Goal: Task Accomplishment & Management: Manage account settings

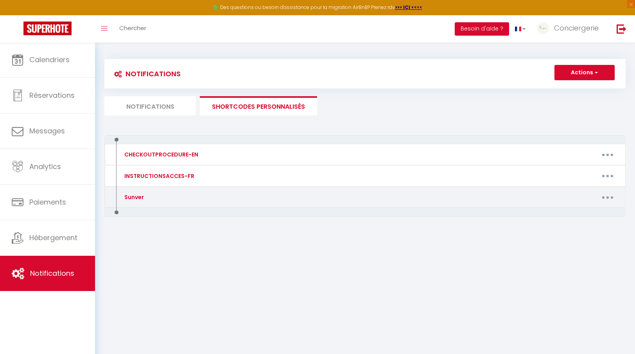
click at [613, 197] on button "button" at bounding box center [608, 197] width 22 height 13
click at [592, 209] on link "Editer" at bounding box center [588, 215] width 58 height 13
type input "Sunver"
type textarea "[OPENBUILDINGDOOR:LINK]"
type textarea "[URL][DOMAIN_NAME]"
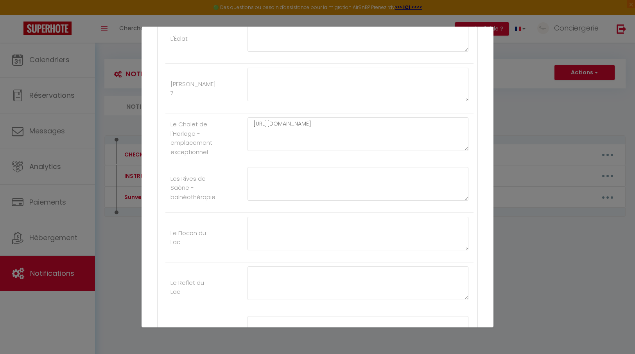
scroll to position [481, 0]
click at [287, 144] on textarea "[URL][DOMAIN_NAME]" at bounding box center [358, 136] width 221 height 34
paste textarea "[DOMAIN_NAME][URL]"
type textarea "[URL][DOMAIN_NAME]"
click at [258, 164] on li "Le Chalet de l'Horloge - emplacement exceptionnel [URL][DOMAIN_NAME]" at bounding box center [319, 140] width 308 height 50
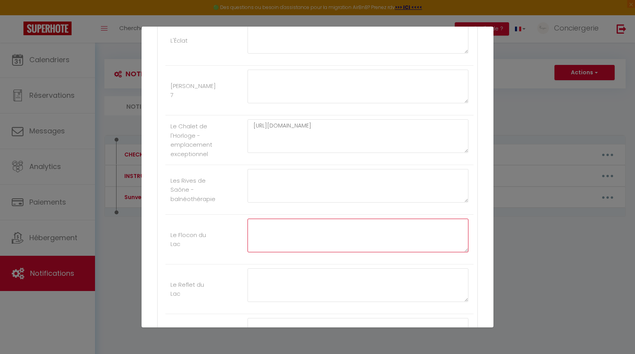
click at [264, 243] on textarea at bounding box center [358, 236] width 221 height 34
paste textarea "[URL][DOMAIN_NAME]"
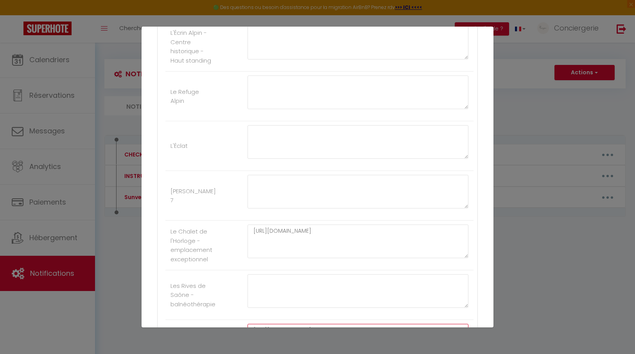
scroll to position [374, 0]
type textarea "[URL][DOMAIN_NAME]"
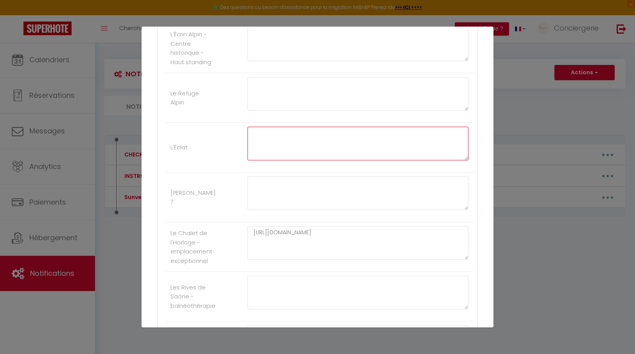
click at [270, 135] on textarea at bounding box center [358, 144] width 221 height 34
paste textarea "[URL][DOMAIN_NAME]"
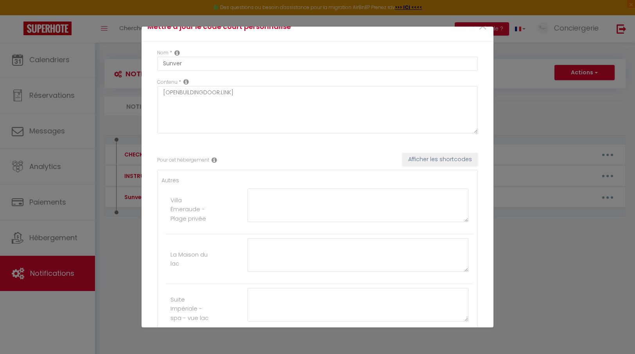
scroll to position [43, 0]
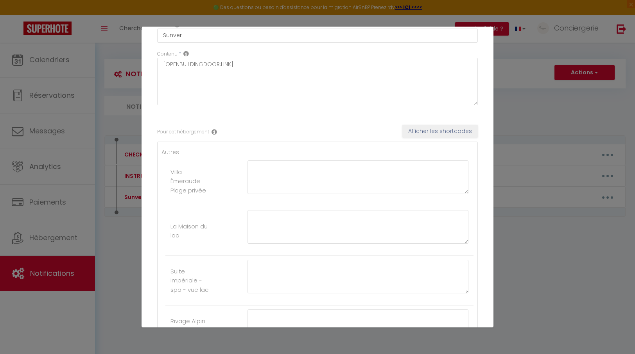
type textarea "[URL][DOMAIN_NAME]"
click at [264, 224] on textarea at bounding box center [358, 227] width 221 height 34
paste textarea "[URL][DOMAIN_NAME]"
type textarea "[URL][DOMAIN_NAME]"
click at [232, 232] on li "La Maison du lac [URL][DOMAIN_NAME]" at bounding box center [319, 231] width 308 height 50
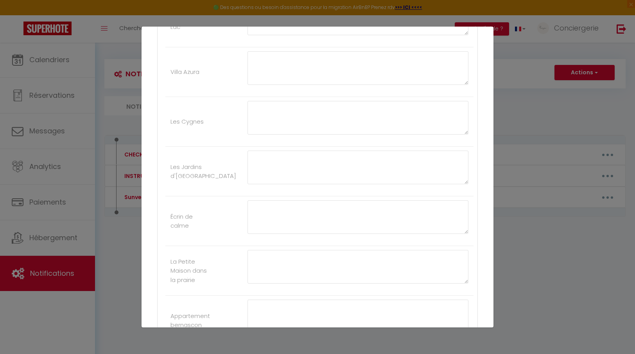
scroll to position [786, 0]
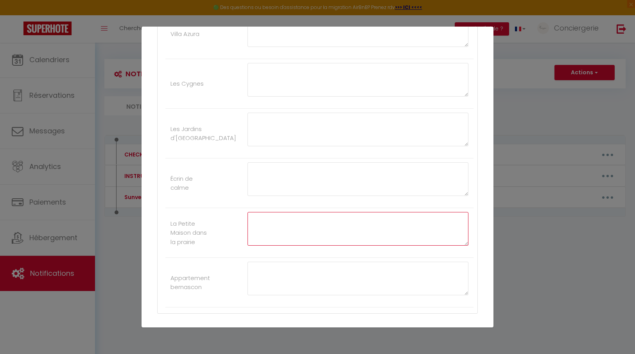
click at [270, 216] on textarea at bounding box center [358, 229] width 221 height 34
paste textarea "[URL][DOMAIN_NAME]"
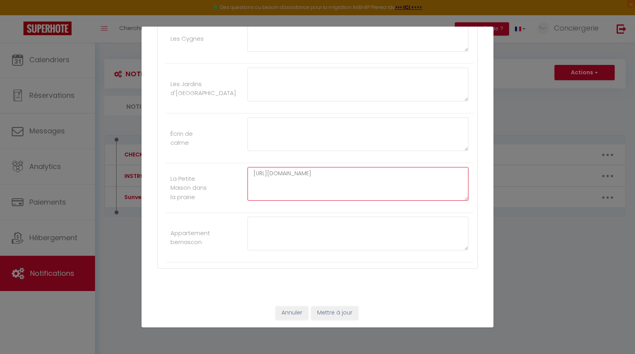
scroll to position [829, 0]
type textarea "[URL][DOMAIN_NAME]"
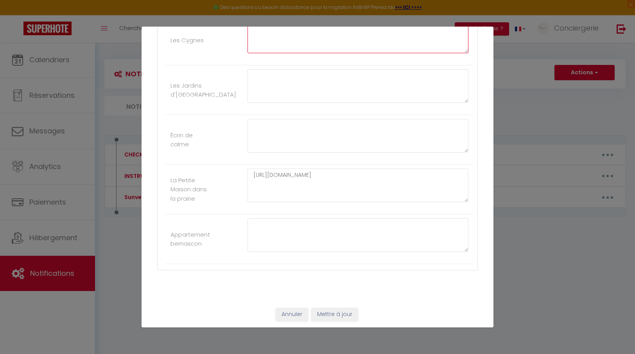
click at [277, 45] on textarea at bounding box center [358, 37] width 221 height 34
paste textarea "[URL][DOMAIN_NAME]"
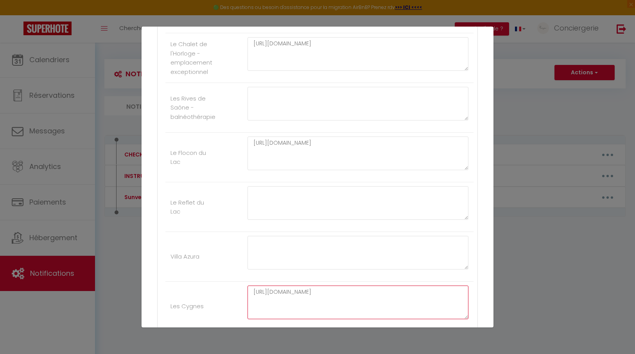
scroll to position [558, 0]
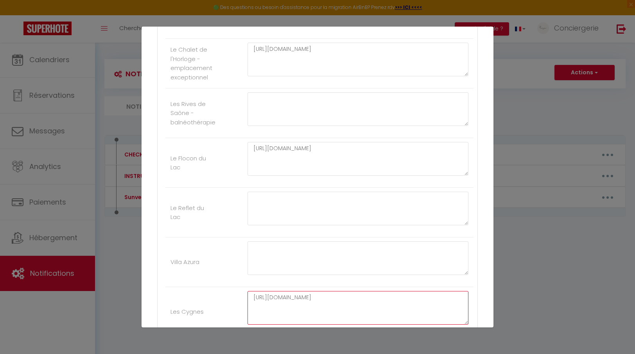
type textarea "[URL][DOMAIN_NAME]"
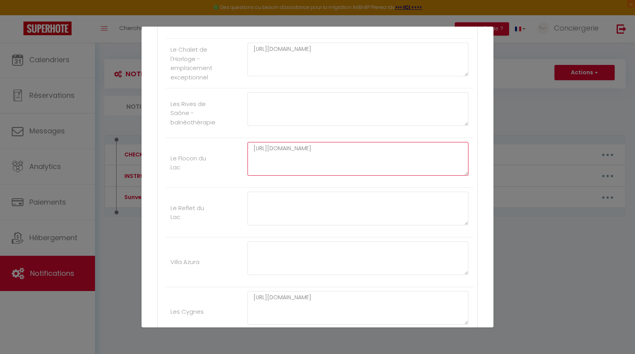
drag, startPoint x: 380, startPoint y: 149, endPoint x: 456, endPoint y: 153, distance: 76.4
click at [456, 153] on textarea "[URL][DOMAIN_NAME]" at bounding box center [358, 159] width 221 height 34
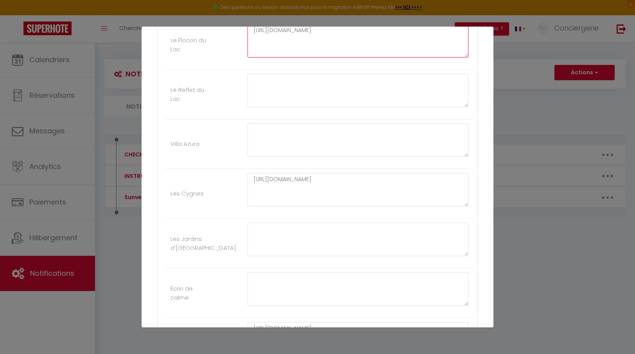
scroll to position [667, 0]
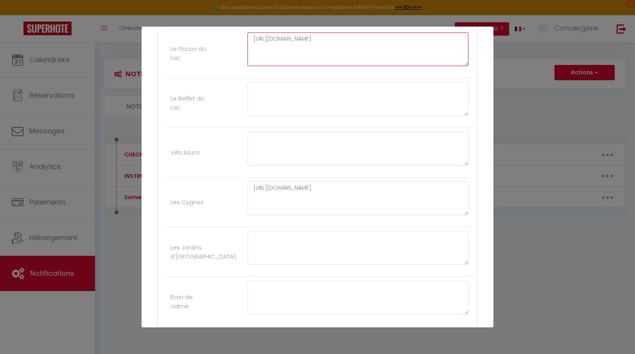
type textarea "[URL][DOMAIN_NAME]"
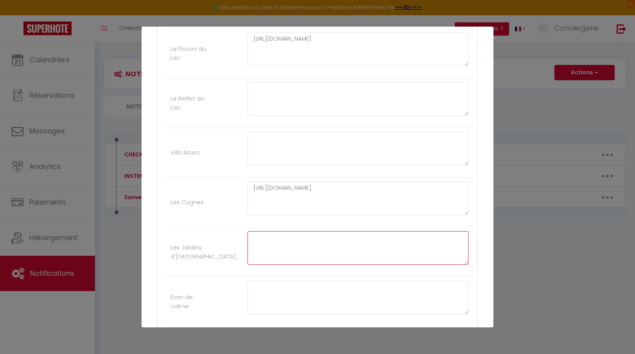
click at [270, 248] on textarea at bounding box center [358, 248] width 221 height 34
paste textarea "[URL][DOMAIN_NAME]"
type textarea "[URL][DOMAIN_NAME]"
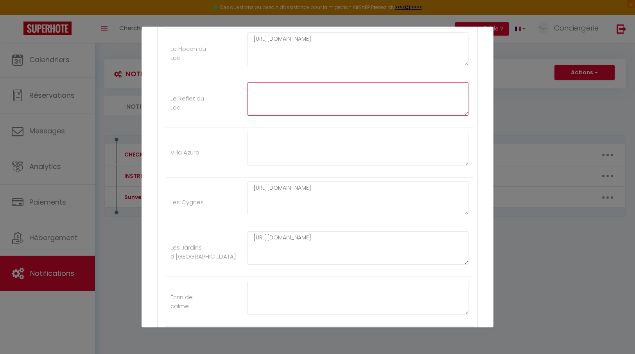
click at [281, 105] on textarea at bounding box center [358, 99] width 221 height 34
paste textarea "[URL][DOMAIN_NAME]"
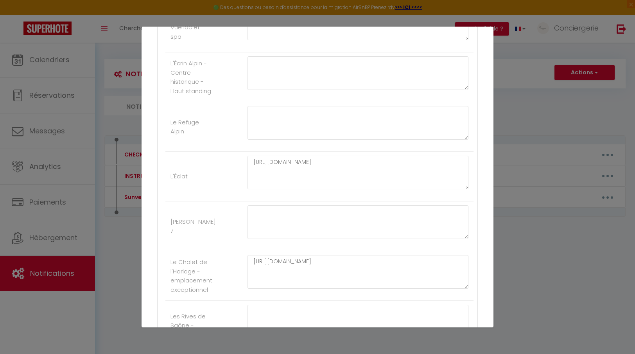
scroll to position [343, 0]
type textarea "[URL][DOMAIN_NAME]"
click at [276, 128] on textarea at bounding box center [358, 125] width 221 height 34
paste textarea "[URL][DOMAIN_NAME]"
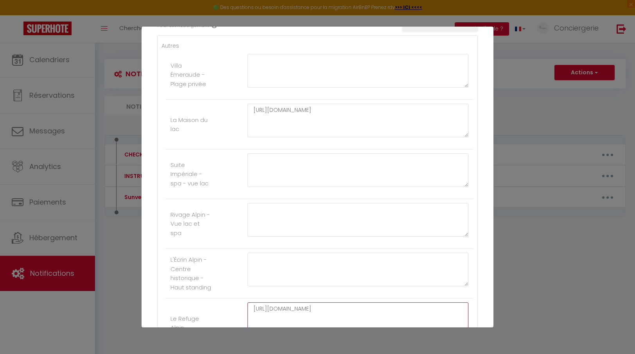
scroll to position [152, 0]
type textarea "[URL][DOMAIN_NAME]"
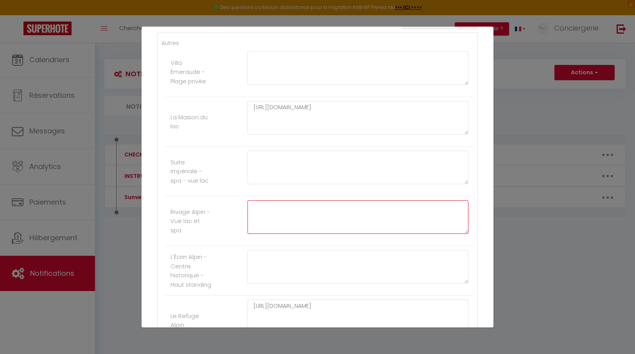
click at [290, 219] on textarea at bounding box center [358, 217] width 221 height 34
paste textarea "[URL][DOMAIN_NAME]"
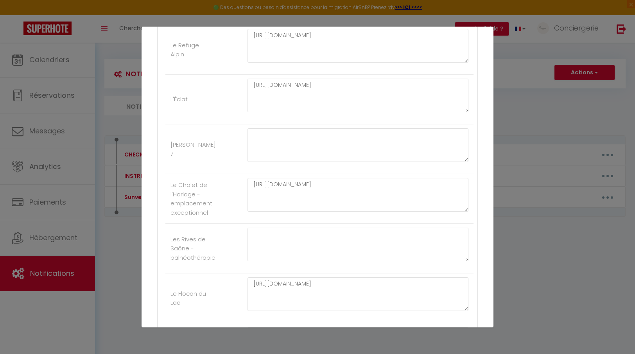
scroll to position [426, 0]
type textarea "[URL][DOMAIN_NAME]"
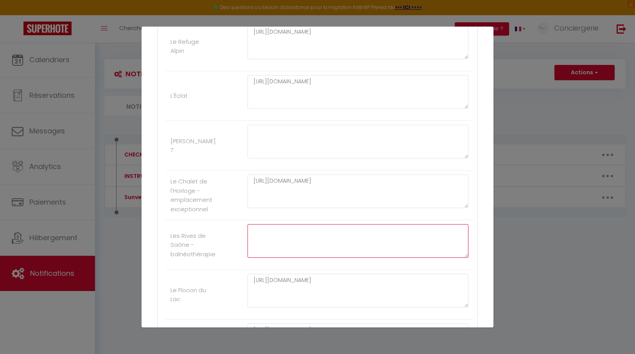
click at [279, 237] on textarea at bounding box center [358, 241] width 221 height 34
paste textarea "[URL][DOMAIN_NAME]"
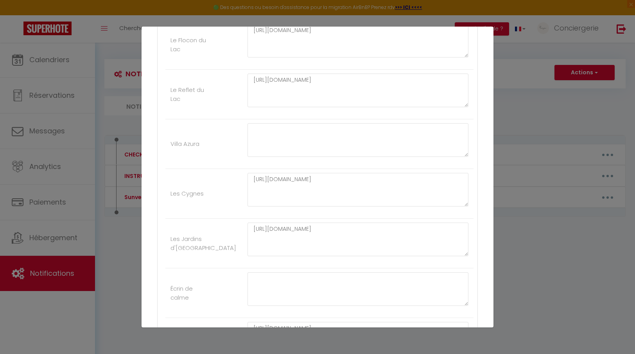
scroll to position [724, 0]
type textarea "[URL][DOMAIN_NAME]"
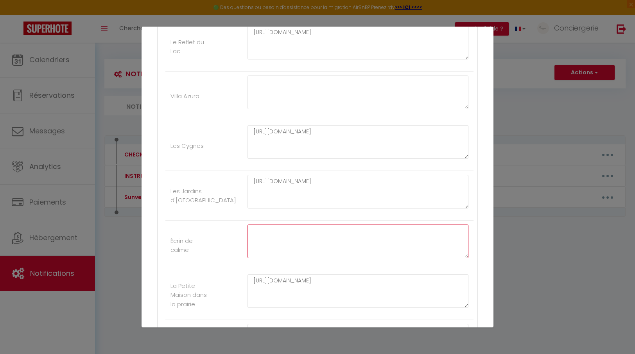
click at [262, 231] on textarea at bounding box center [358, 242] width 221 height 34
paste textarea "[URL][DOMAIN_NAME]"
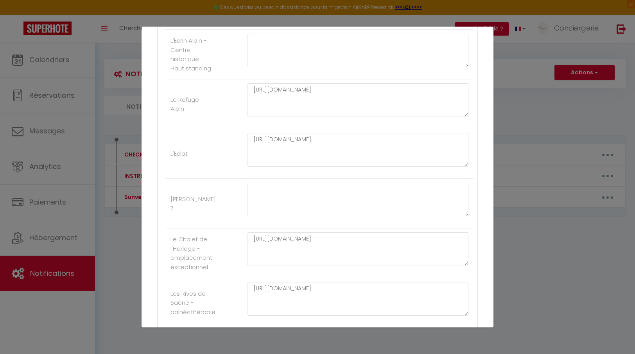
scroll to position [358, 0]
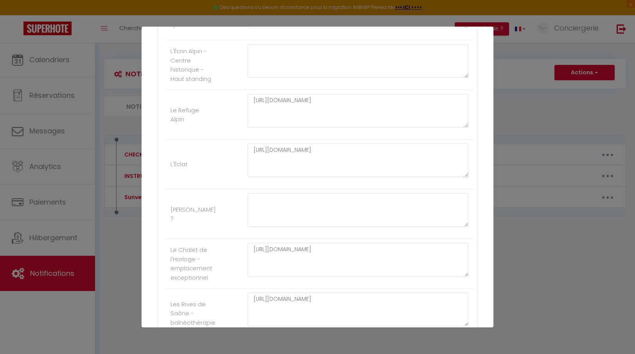
type textarea "[URL][DOMAIN_NAME]"
click at [277, 68] on textarea at bounding box center [358, 61] width 221 height 34
paste textarea "[URL][DOMAIN_NAME]"
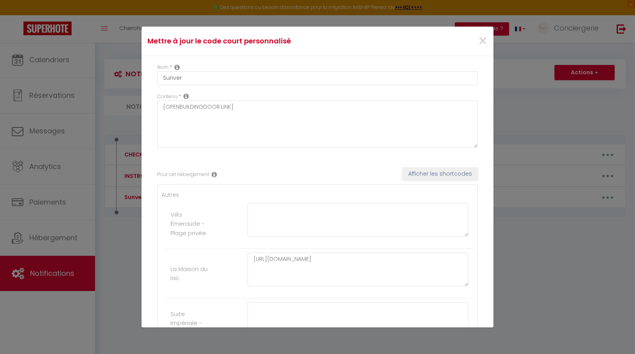
scroll to position [0, 0]
type textarea "[URL][DOMAIN_NAME]"
click at [271, 225] on textarea at bounding box center [358, 220] width 221 height 34
paste textarea "[URL][DOMAIN_NAME]"
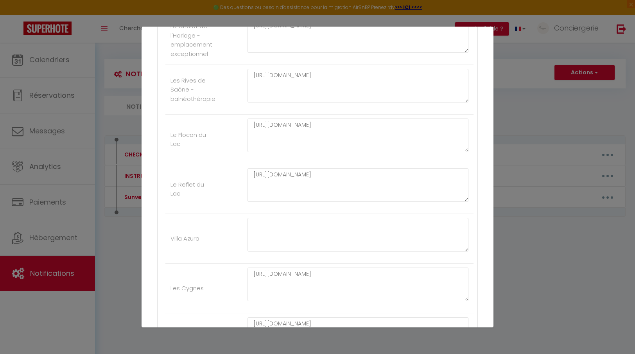
scroll to position [582, 0]
type textarea "[URL][DOMAIN_NAME]"
click at [265, 237] on textarea at bounding box center [358, 235] width 221 height 34
paste textarea "[URL][DOMAIN_NAME]"
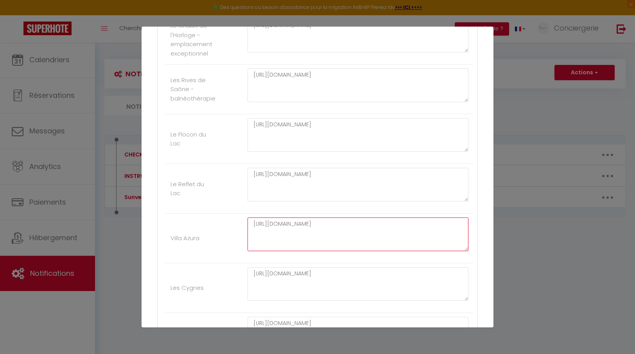
type textarea "[URL][DOMAIN_NAME]"
click at [89, 2] on div "Mettre à jour le code court personnalisé × Nom * Sunver Contenu * [OPENBUILDING…" at bounding box center [317, 177] width 635 height 354
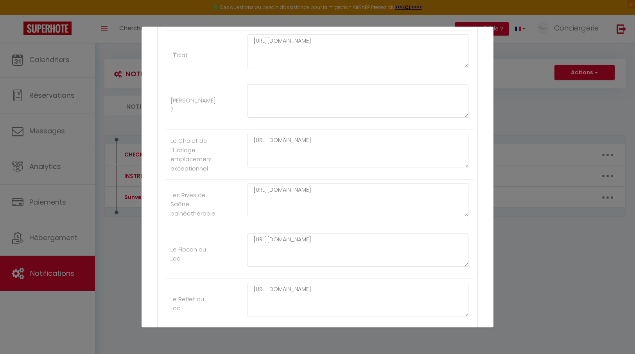
scroll to position [460, 0]
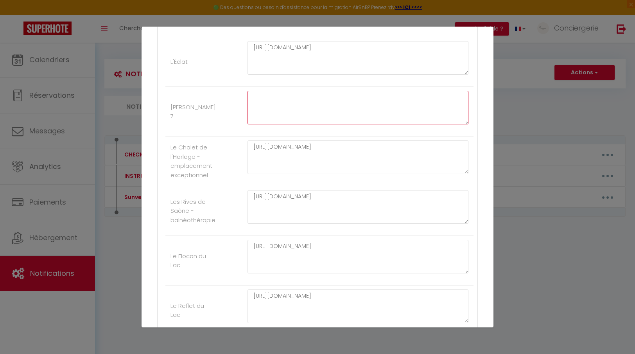
click at [276, 96] on textarea at bounding box center [358, 108] width 221 height 34
paste textarea "[URL][DOMAIN_NAME]"
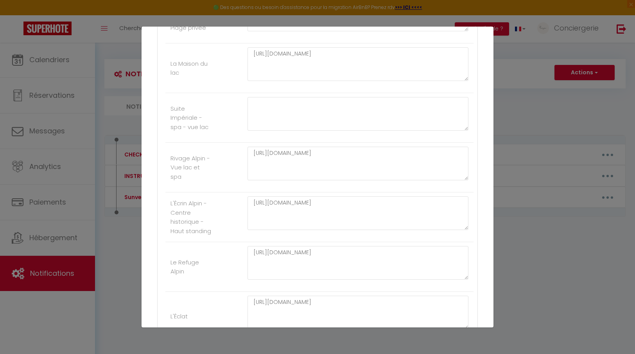
scroll to position [198, 0]
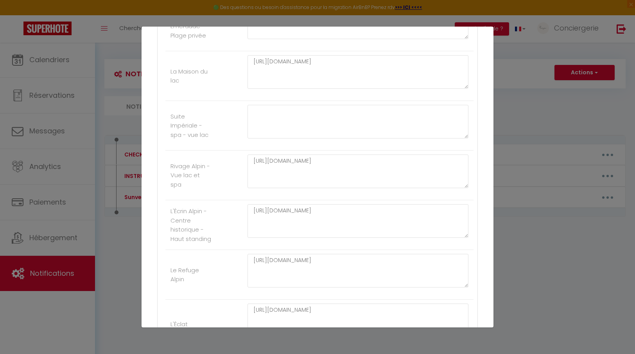
type textarea "[URL][DOMAIN_NAME]"
click at [270, 126] on textarea at bounding box center [358, 122] width 221 height 34
paste textarea "[URL][DOMAIN_NAME]"
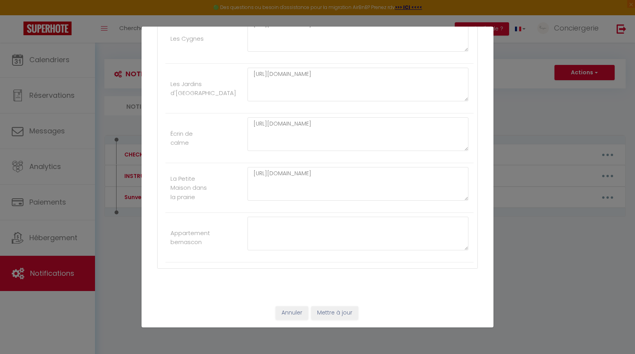
scroll to position [831, 0]
type textarea "[URL][DOMAIN_NAME]"
click at [335, 319] on button "Mettre à jour" at bounding box center [334, 313] width 47 height 13
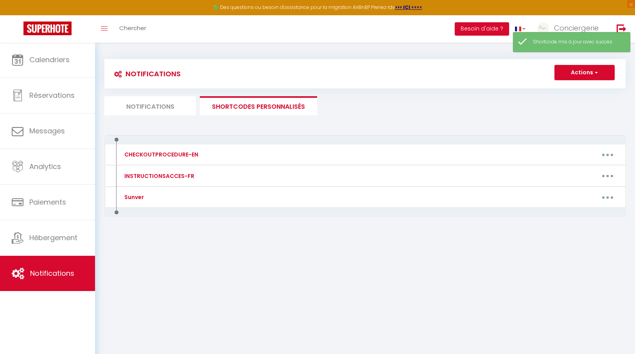
click at [178, 110] on li "Notifications" at bounding box center [150, 105] width 92 height 19
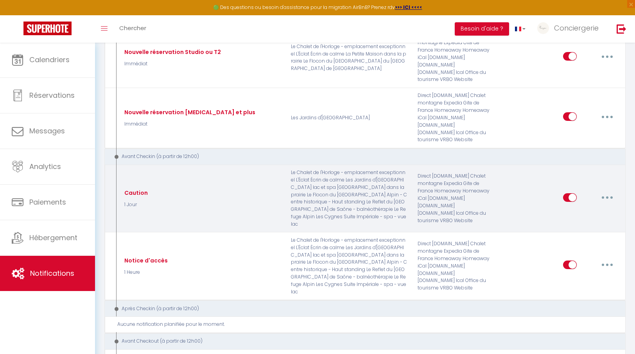
scroll to position [443, 0]
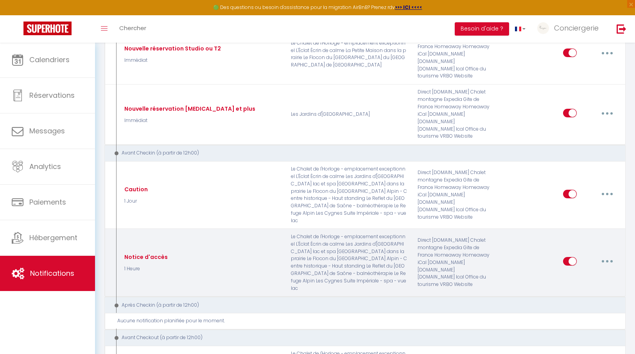
click at [609, 255] on button "button" at bounding box center [608, 261] width 22 height 13
click at [575, 273] on link "Editer" at bounding box center [587, 279] width 58 height 13
type input "Notice d'accès"
select select "1 Heure"
select select "if_deposit_is_paid"
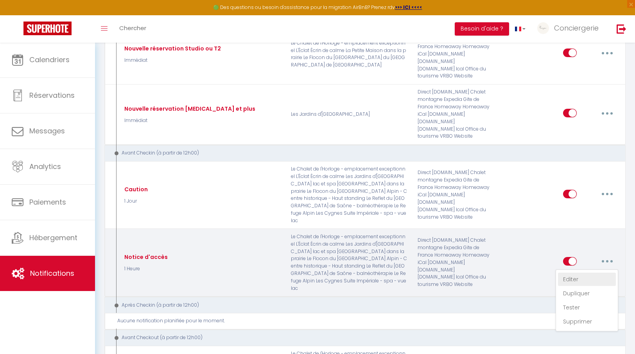
checkbox input "true"
checkbox input "false"
type input "Notice d'accès [RENTAL:NAME]"
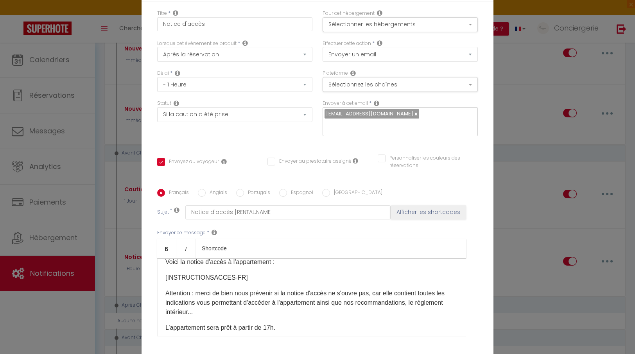
scroll to position [29, 0]
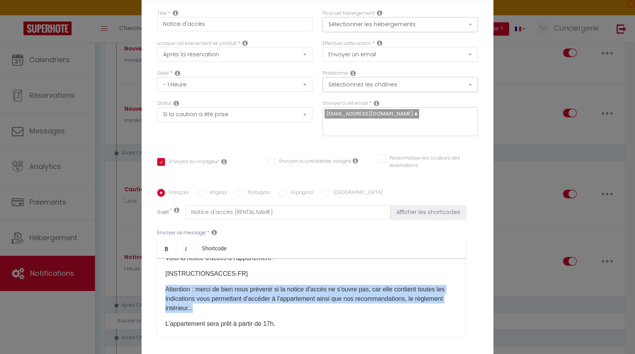
drag, startPoint x: 205, startPoint y: 309, endPoint x: 159, endPoint y: 289, distance: 49.9
click at [159, 289] on div "Bonjour [GUEST:FIRST_NAME]​ Voici la notice d'accès à l'appartement : [INSTRUCT…" at bounding box center [311, 297] width 309 height 78
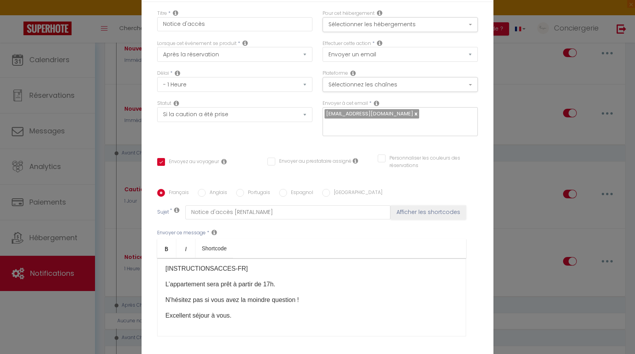
scroll to position [34, 0]
click at [243, 320] on p "Excellent séjour à vous." at bounding box center [311, 315] width 293 height 9
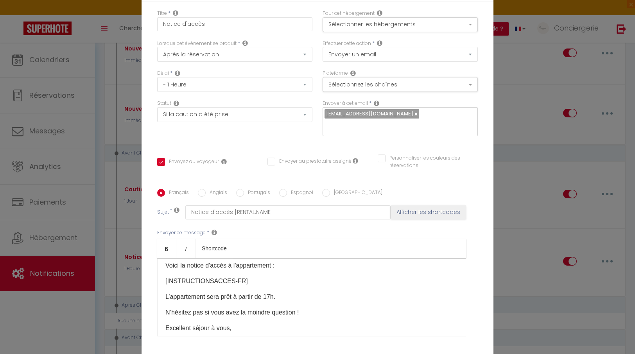
scroll to position [22, 0]
click at [256, 286] on p "[INSTRUCTIONSACCES-FR]​" at bounding box center [311, 280] width 293 height 9
click at [269, 300] on p "Voici également un guide contenant nos suggestions" at bounding box center [311, 296] width 293 height 9
drag, startPoint x: 277, startPoint y: 299, endPoint x: 269, endPoint y: 299, distance: 7.4
click at [269, 299] on p "Voici également un guide contenant les explications nos suggestions" at bounding box center [311, 296] width 293 height 9
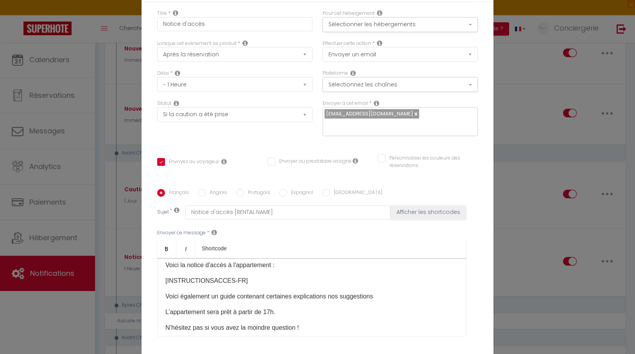
click at [332, 297] on p "Voici également un guide contenant certaines explications nos suggestions" at bounding box center [311, 296] width 293 height 9
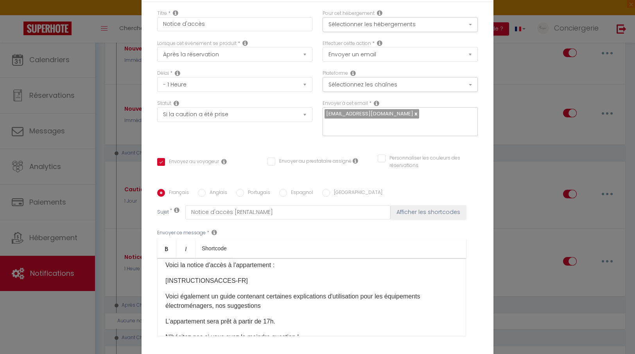
click at [301, 310] on p "Voici également un guide contenant certaines explications d'utilisation pour le…" at bounding box center [311, 301] width 293 height 19
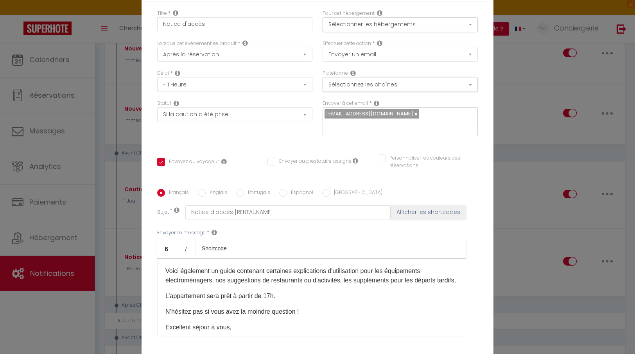
scroll to position [48, 0]
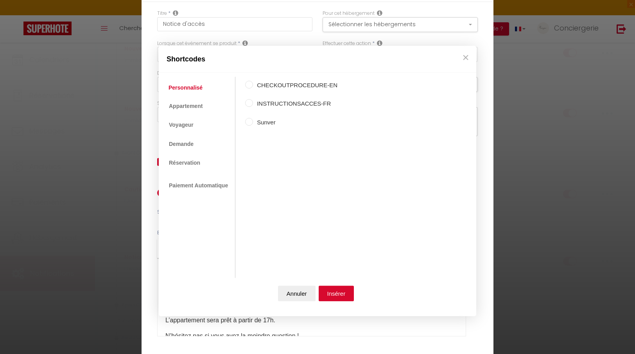
click at [267, 123] on label "Sunver" at bounding box center [295, 122] width 85 height 9
click at [253, 123] on input "Sunver" at bounding box center [249, 122] width 8 height 8
radio input "true"
click at [349, 293] on button "Insérer" at bounding box center [337, 294] width 36 height 16
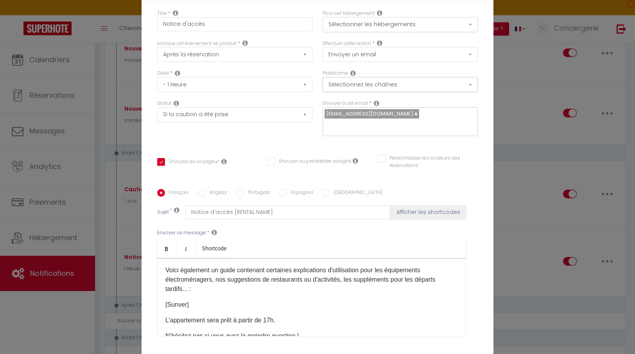
click at [373, 18] on button "Sélectionner les hébergements" at bounding box center [400, 24] width 155 height 15
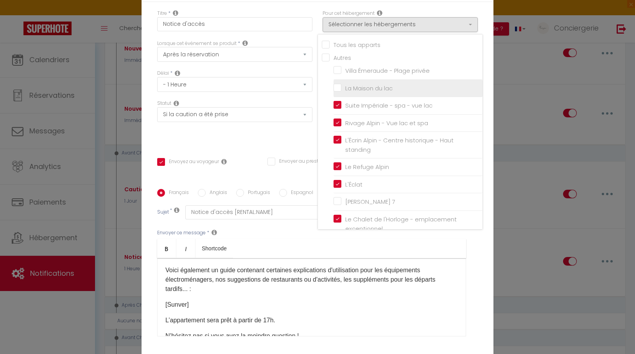
click at [341, 81] on li "La Maison du lac" at bounding box center [408, 89] width 149 height 18
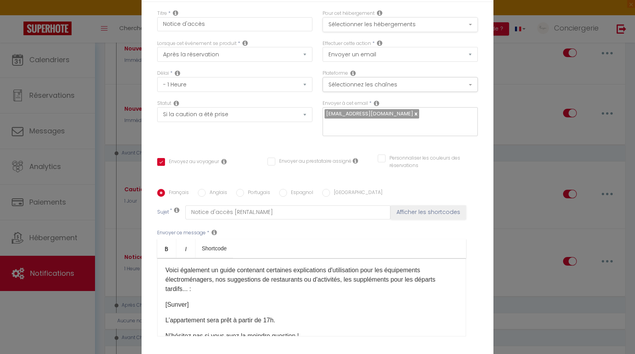
click at [365, 26] on button "Sélectionner les hébergements" at bounding box center [400, 24] width 155 height 15
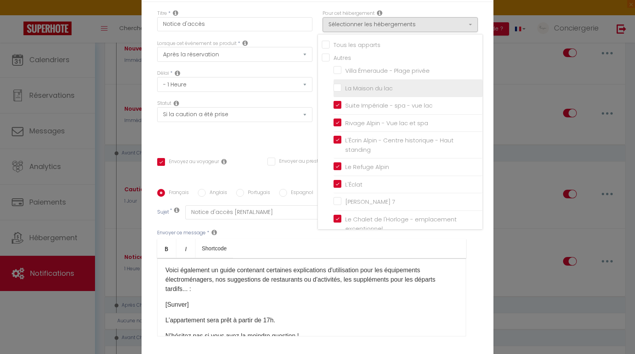
click at [338, 84] on input "La Maison du lac" at bounding box center [408, 88] width 149 height 8
checkbox input "true"
checkbox input "false"
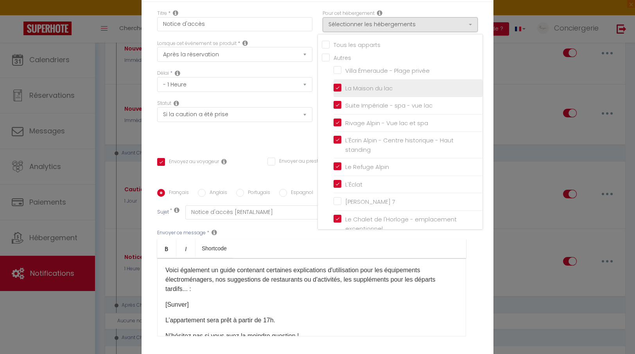
checkbox input "false"
checkbox input "true"
checkbox input "false"
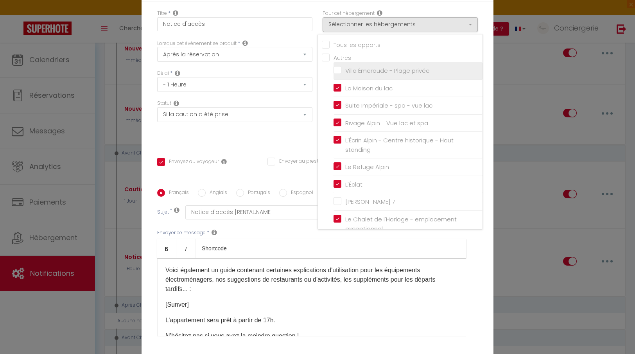
click at [338, 65] on li "Villa Émeraude - Plage privée" at bounding box center [408, 71] width 149 height 18
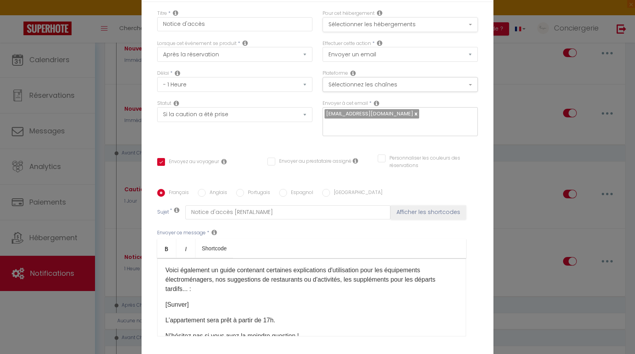
click at [347, 21] on button "Sélectionner les hébergements" at bounding box center [400, 24] width 155 height 15
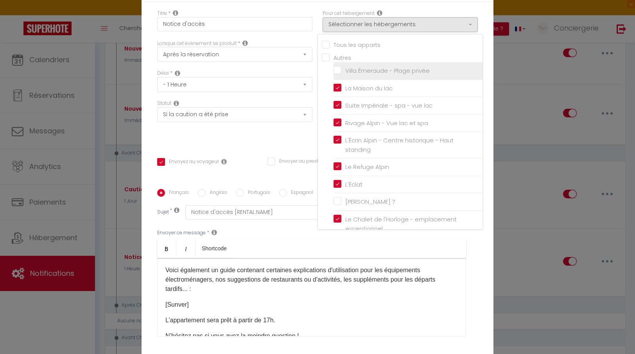
click at [338, 68] on input "Villa Émeraude - Plage privée" at bounding box center [408, 71] width 149 height 8
checkbox input "true"
checkbox input "false"
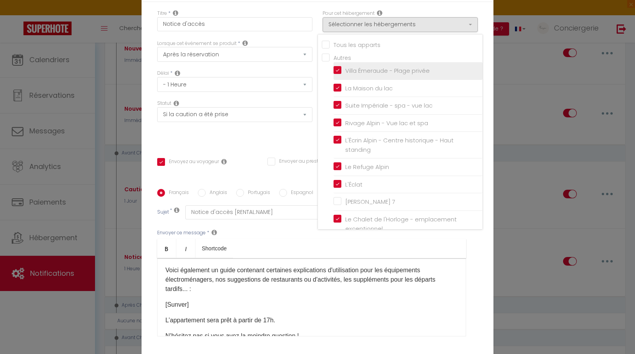
checkbox input "true"
checkbox input "false"
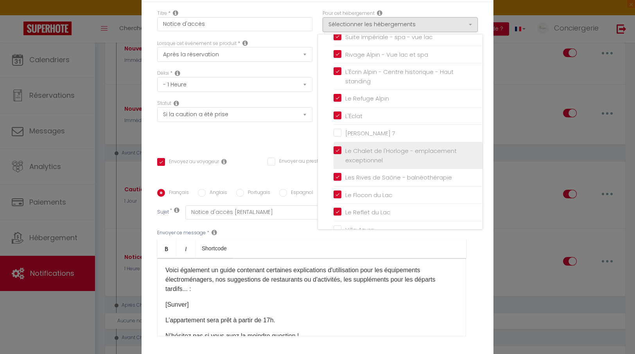
scroll to position [69, 0]
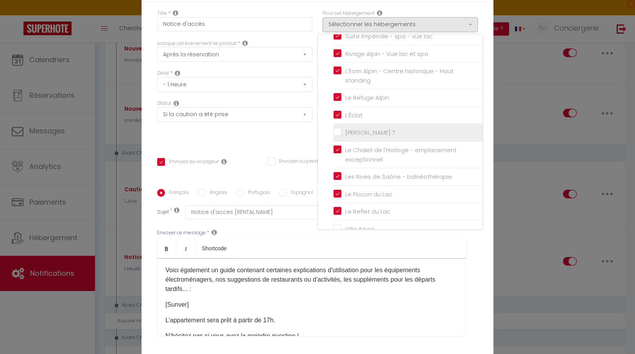
click at [340, 131] on input "[PERSON_NAME] 7" at bounding box center [408, 133] width 149 height 8
checkbox input "true"
checkbox input "false"
checkbox input "true"
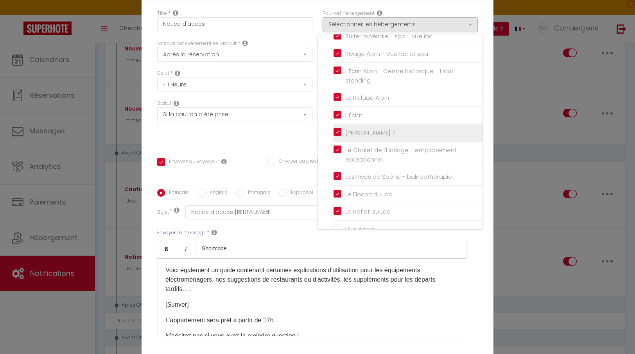
checkbox input "false"
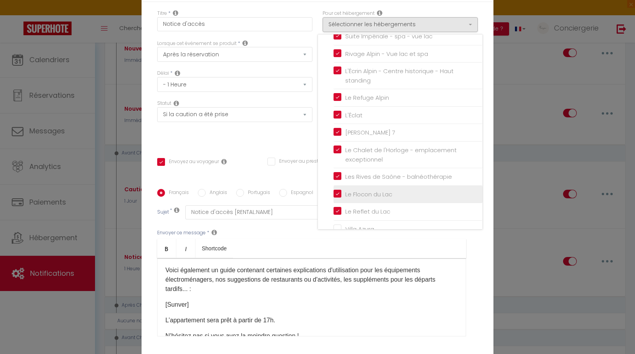
scroll to position [147, 0]
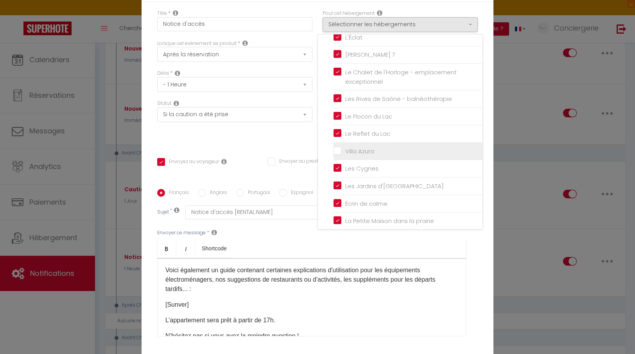
click at [341, 153] on li "Villa Azura" at bounding box center [408, 152] width 149 height 18
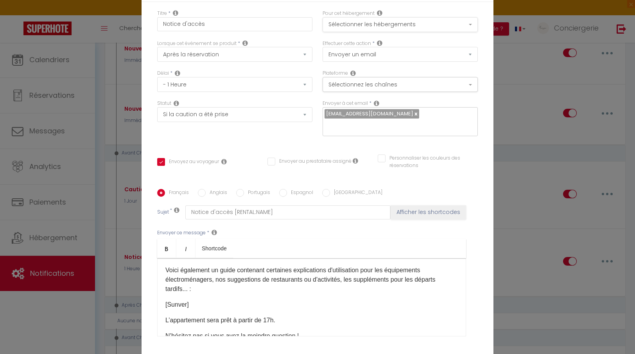
click at [347, 18] on button "Sélectionner les hébergements" at bounding box center [400, 24] width 155 height 15
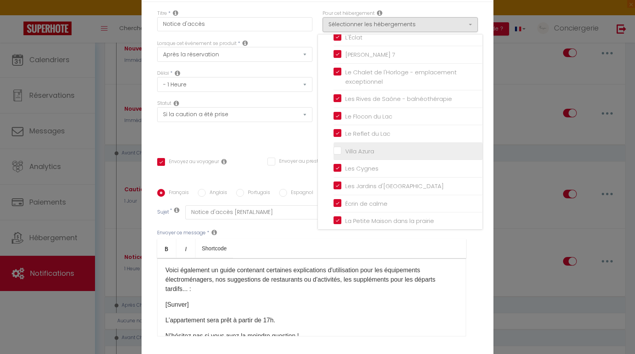
click at [338, 147] on input "Villa Azura" at bounding box center [408, 151] width 149 height 8
checkbox input "true"
checkbox input "false"
checkbox input "true"
checkbox input "false"
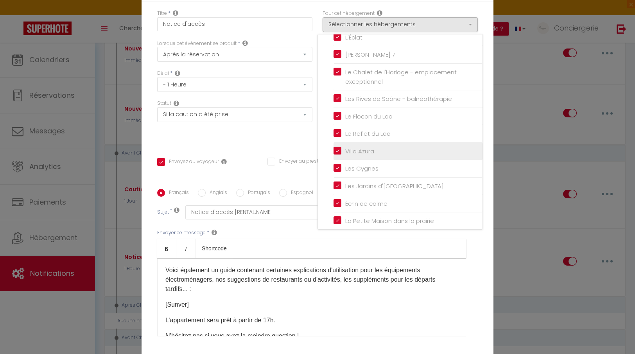
checkbox input "false"
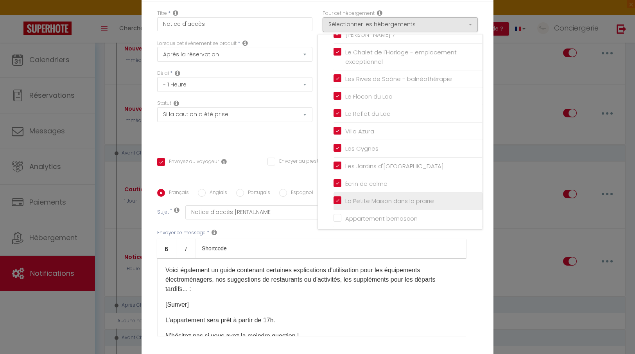
scroll to position [167, 0]
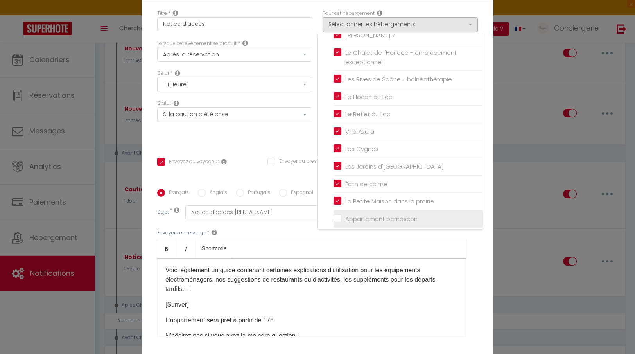
click at [340, 216] on input "Appartement bernascon" at bounding box center [408, 219] width 149 height 8
checkbox input "true"
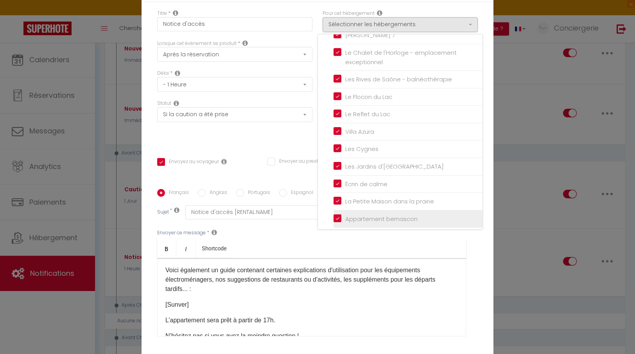
checkbox input "false"
click at [297, 222] on div "Envoyer ce message * Bold Italic Shortcode Rich text editor Bonjour [GUEST:FIRS…" at bounding box center [317, 282] width 321 height 127
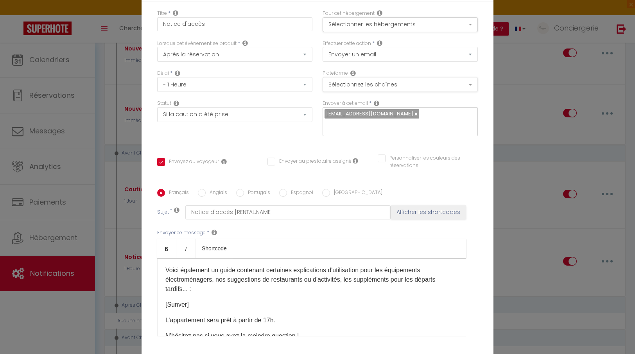
click at [340, 88] on button "Sélectionnez les chaînes" at bounding box center [400, 84] width 155 height 15
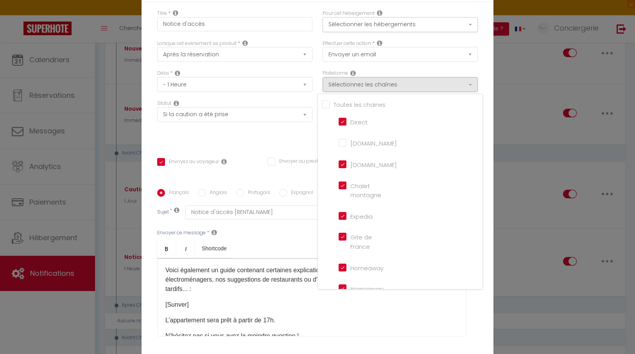
click at [297, 101] on div "Statut Aucun Si la réservation est payée Si réservation non payée Si la caution…" at bounding box center [234, 111] width 155 height 22
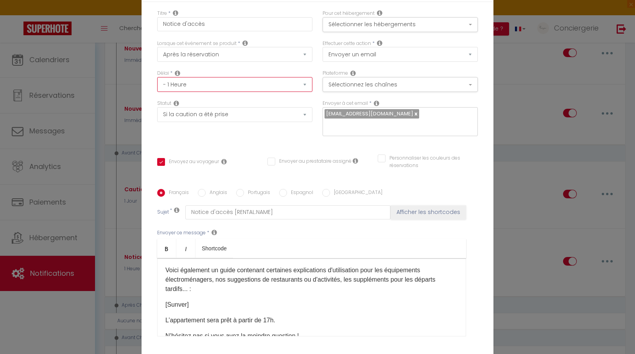
select select "2 Heures"
checkbox input "true"
checkbox input "false"
select select "3 Heures"
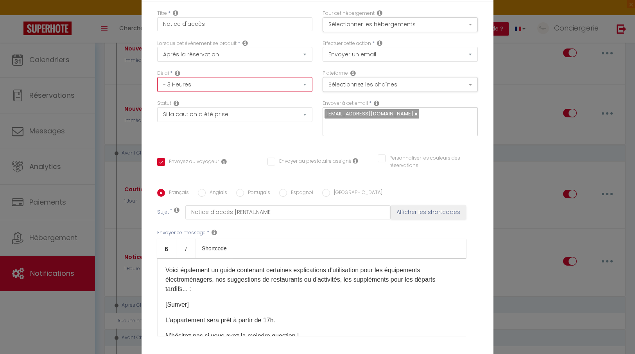
checkbox input "true"
checkbox input "false"
click at [212, 96] on div "Délai * Immédiat - 10 Minutes - 1 Heure - 2 Heures - 3 Heures - 4 Heures - 5 He…" at bounding box center [234, 85] width 165 height 30
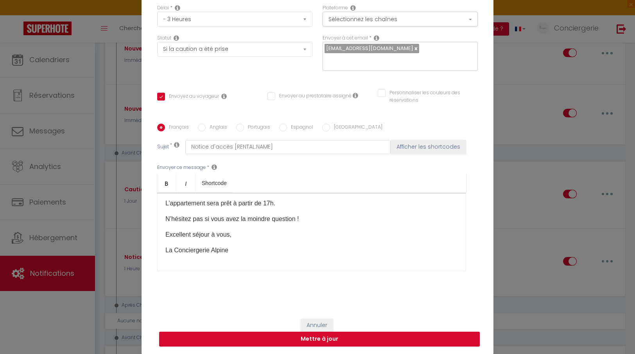
scroll to position [86, 0]
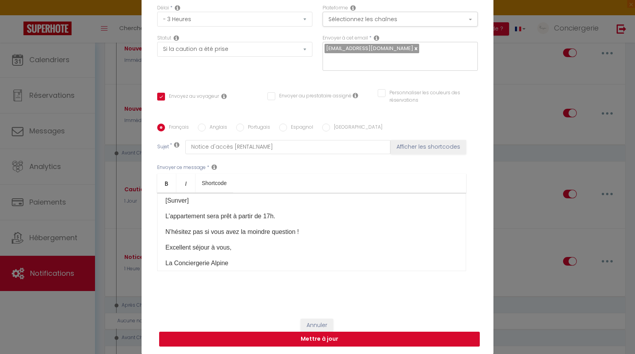
click at [284, 340] on button "Mettre à jour" at bounding box center [319, 339] width 321 height 15
checkbox input "true"
checkbox input "false"
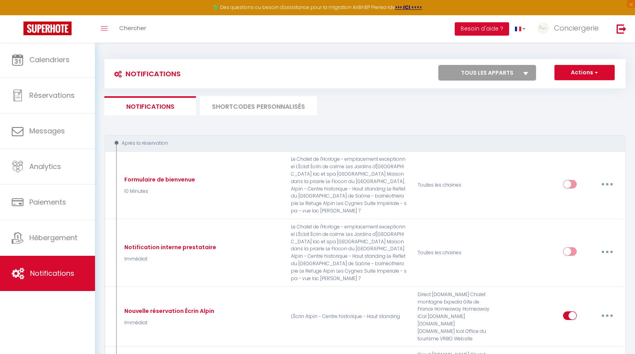
scroll to position [0, 0]
